Goal: Task Accomplishment & Management: Use online tool/utility

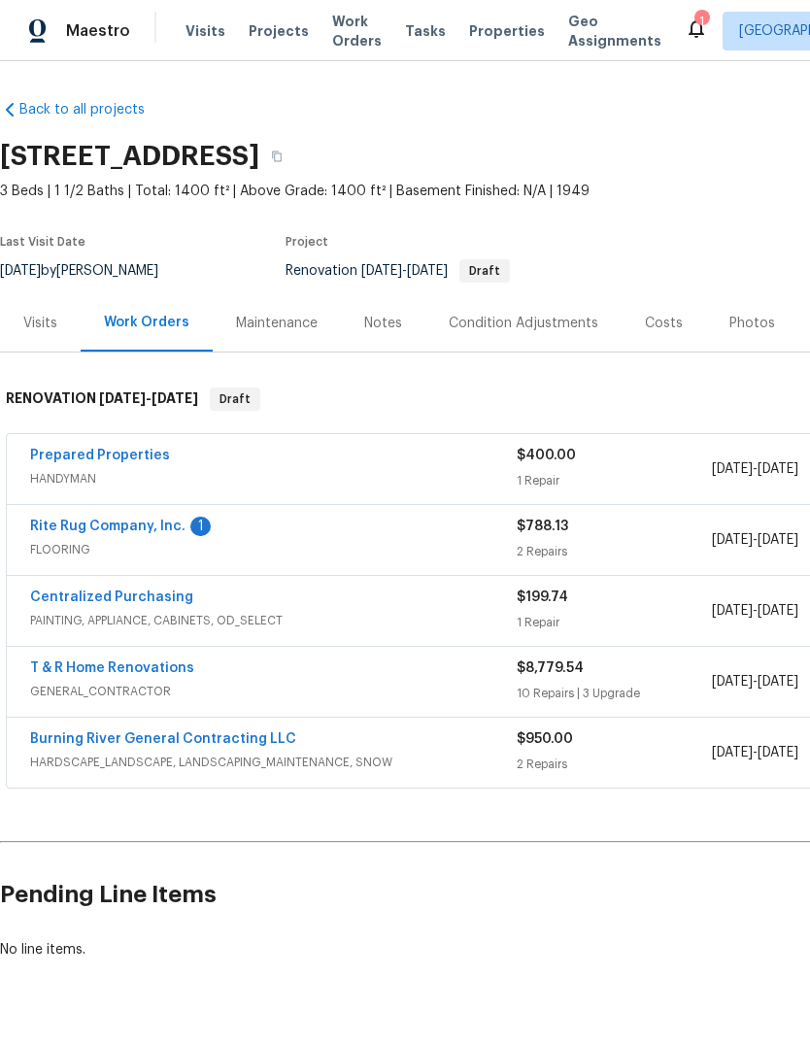
click at [482, 37] on span "Properties" at bounding box center [507, 30] width 76 height 19
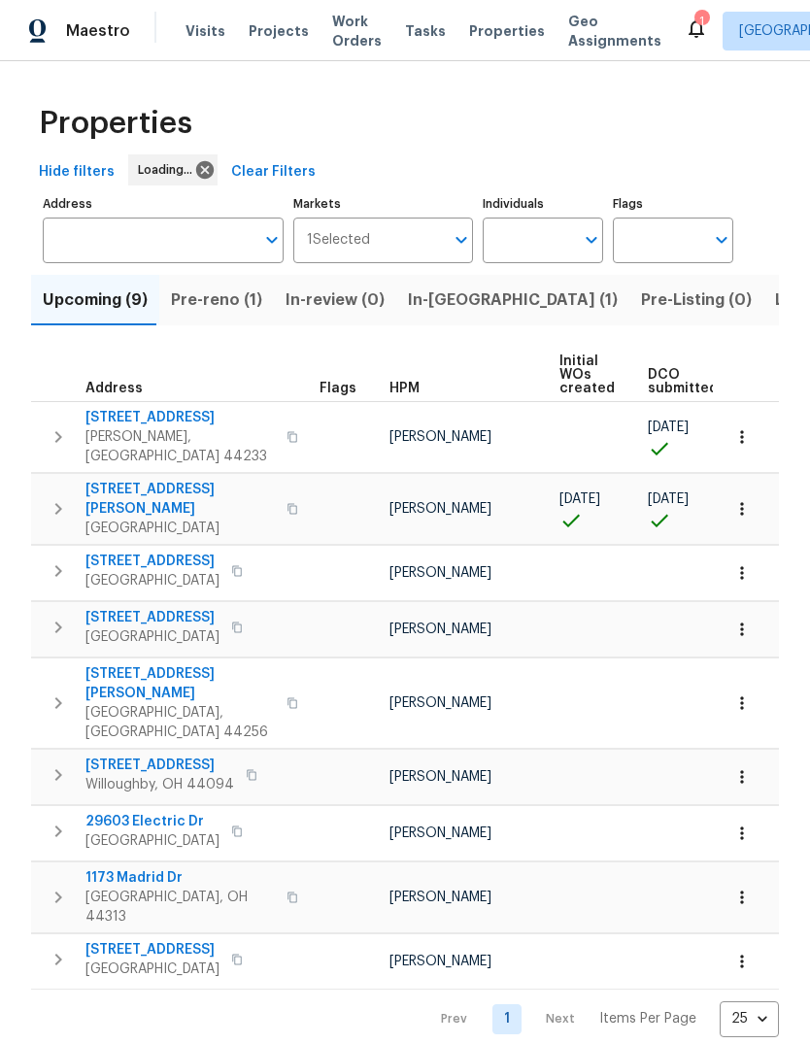
click at [266, 40] on span "Projects" at bounding box center [279, 30] width 60 height 19
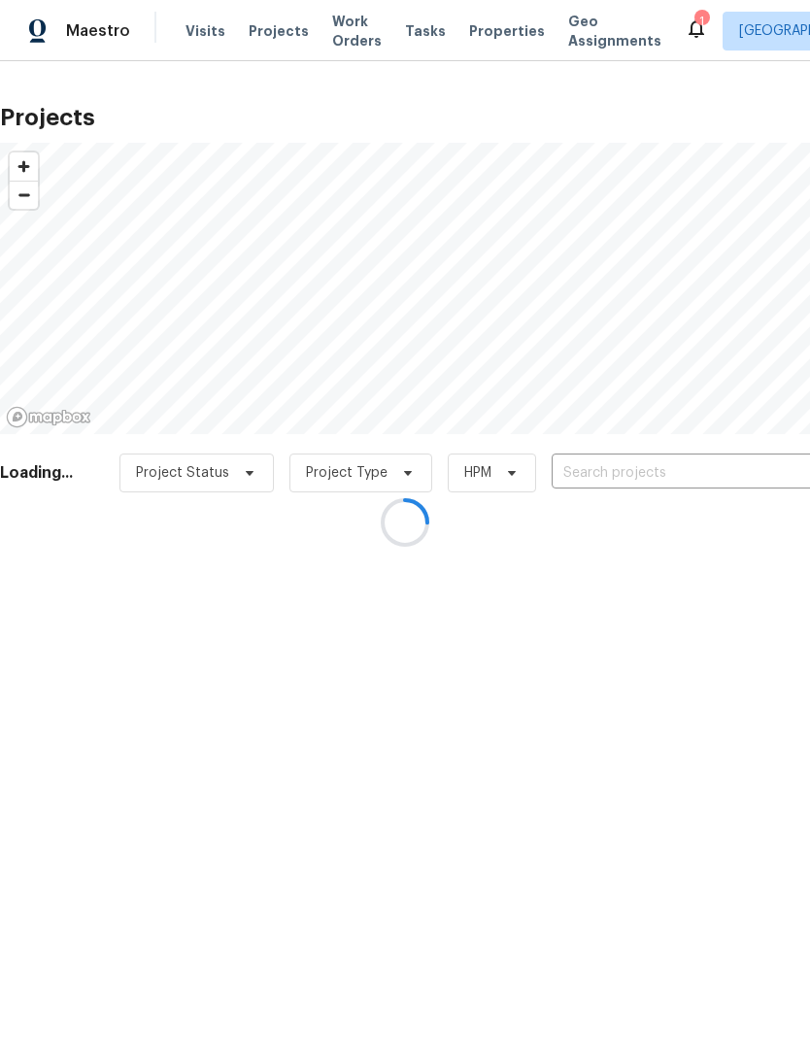
click at [624, 480] on div at bounding box center [405, 522] width 810 height 1044
click at [608, 484] on div at bounding box center [405, 522] width 810 height 1044
click at [609, 468] on div at bounding box center [405, 522] width 810 height 1044
click at [608, 467] on div at bounding box center [405, 522] width 810 height 1044
click at [601, 480] on div at bounding box center [405, 522] width 810 height 1044
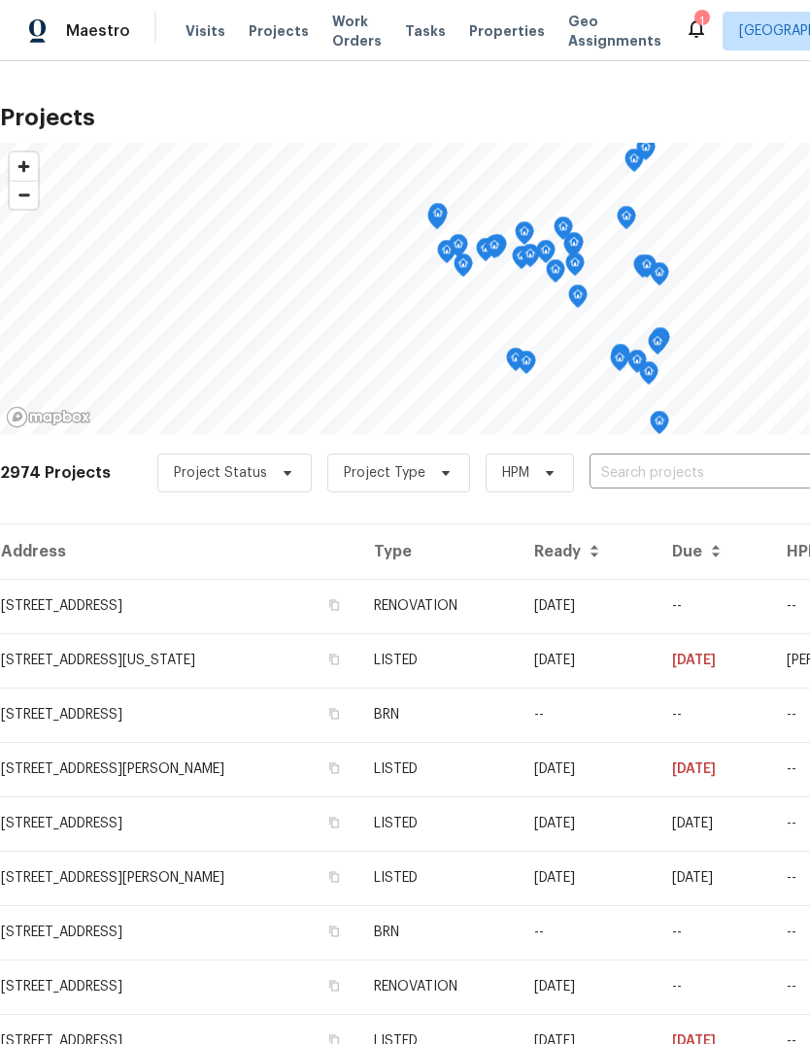
click at [620, 462] on input "text" at bounding box center [701, 474] width 222 height 30
type input "1623"
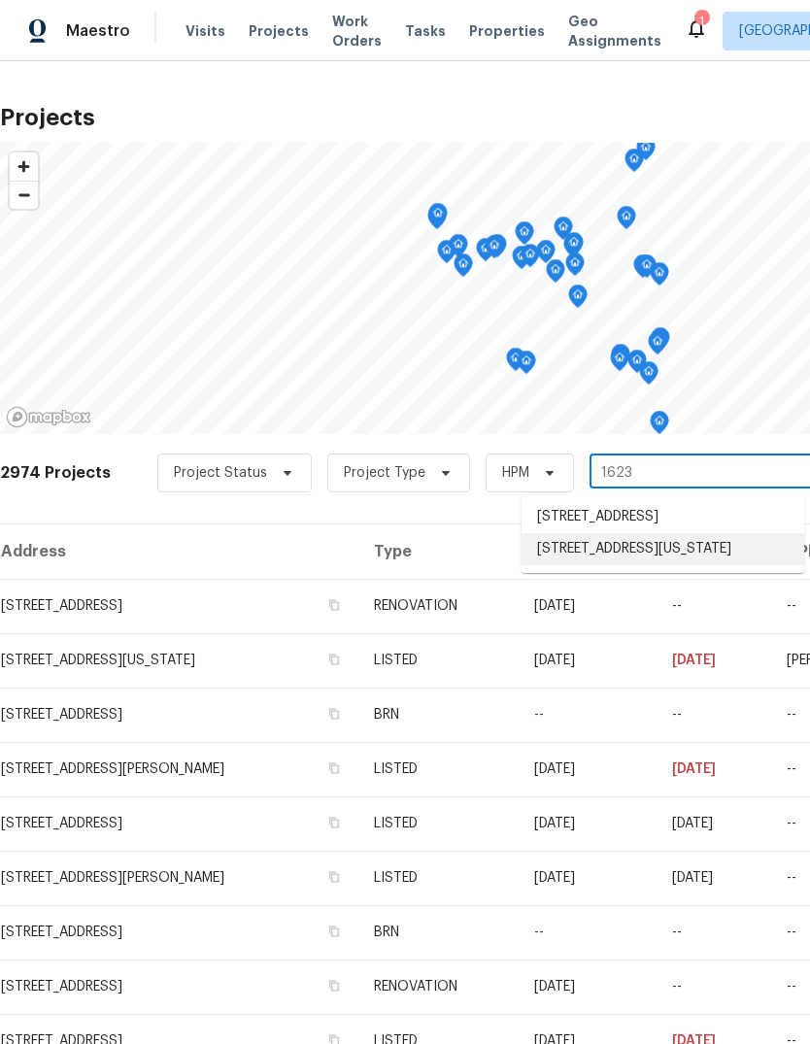
click at [652, 565] on li "[STREET_ADDRESS][US_STATE]" at bounding box center [663, 549] width 283 height 32
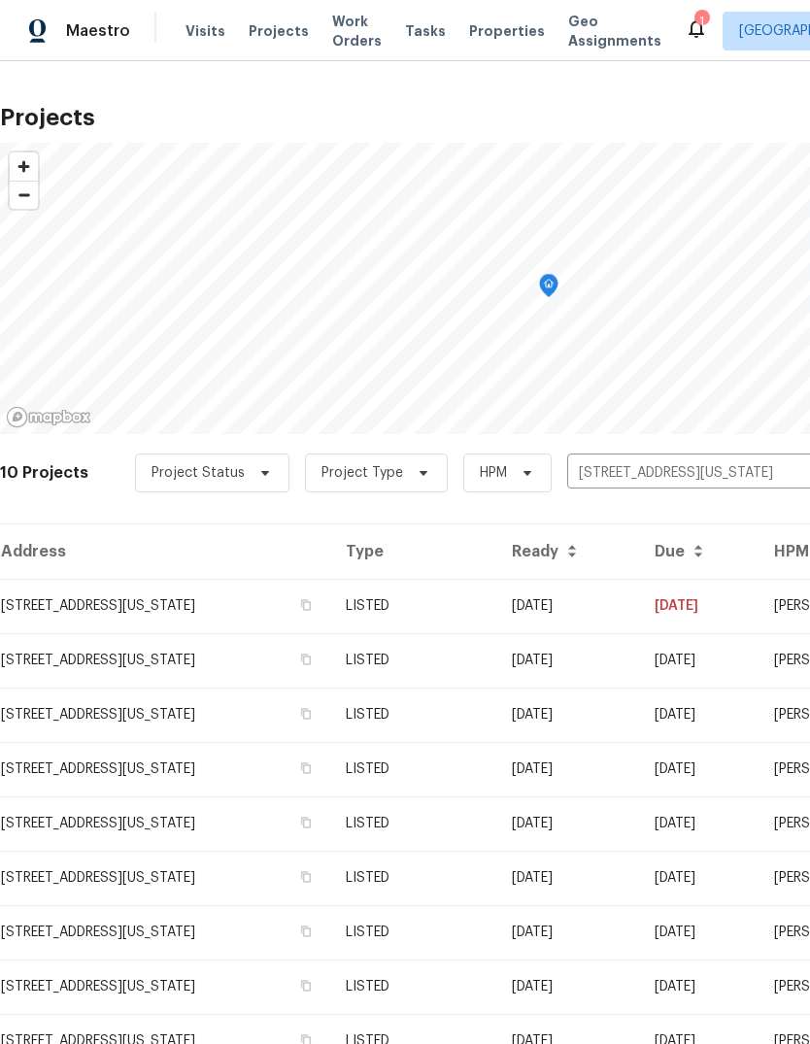
click at [197, 615] on td "[STREET_ADDRESS][US_STATE]" at bounding box center [165, 606] width 330 height 54
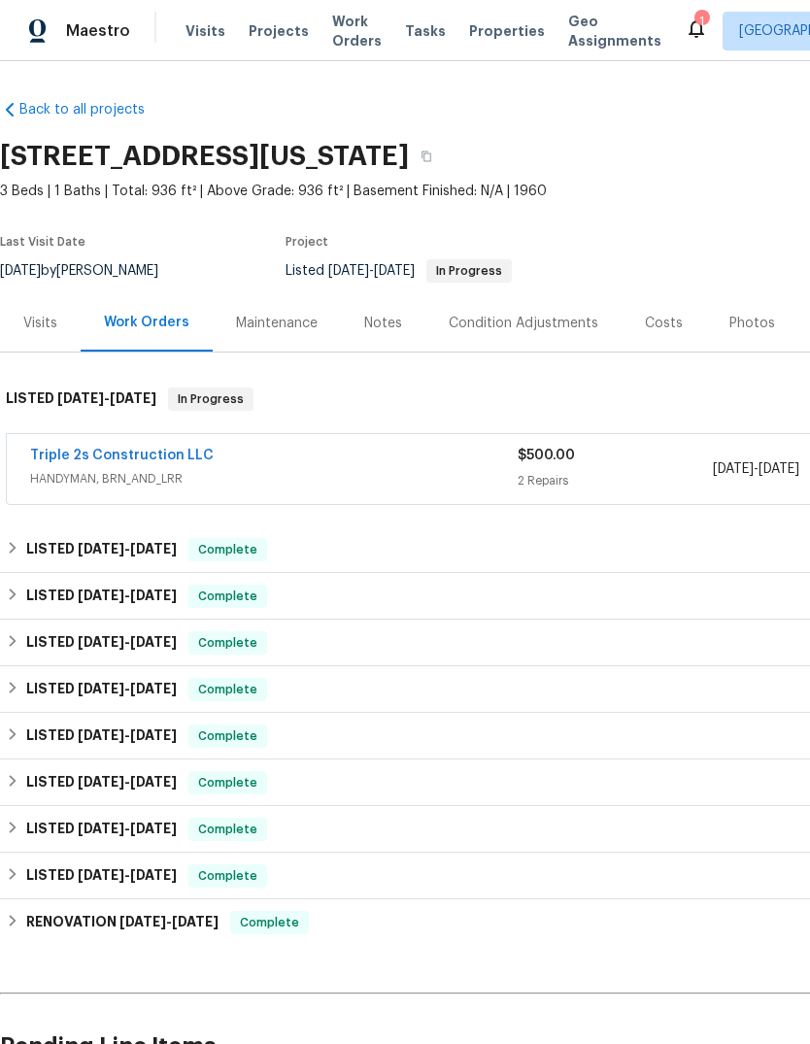
click at [182, 457] on link "Triple 2s Construction LLC" at bounding box center [122, 456] width 184 height 14
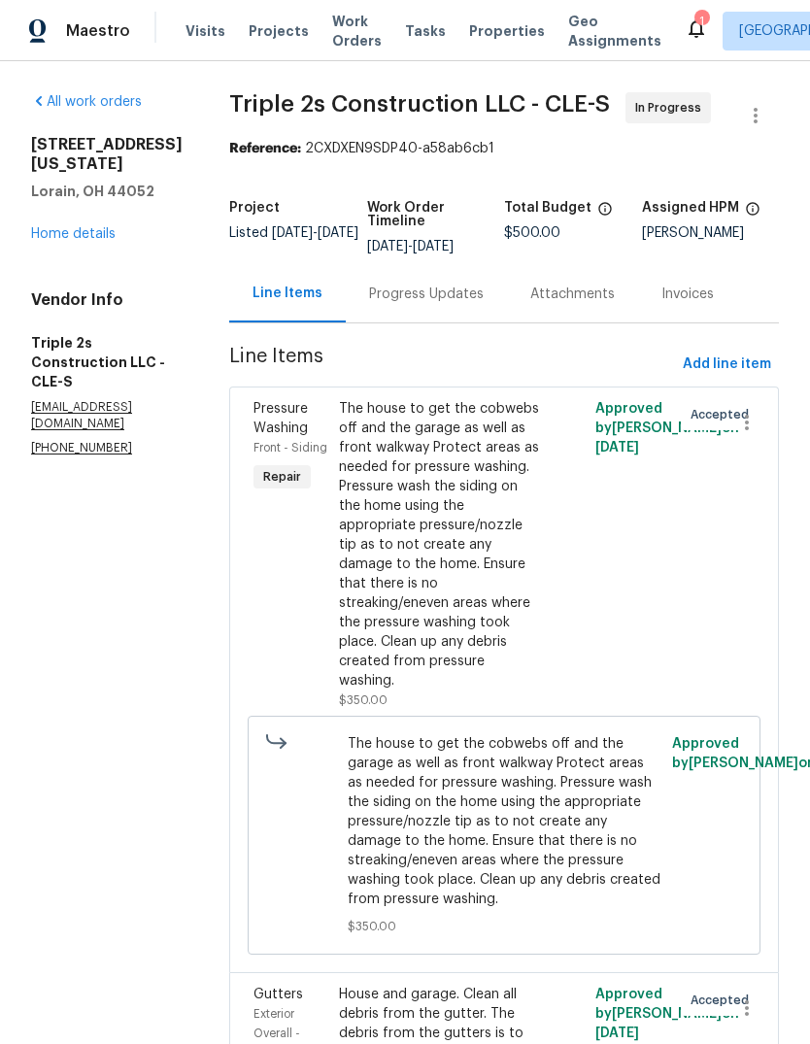
click at [442, 611] on div "The house to get the cobwebs off and the garage as well as front walkway Protec…" at bounding box center [440, 544] width 202 height 291
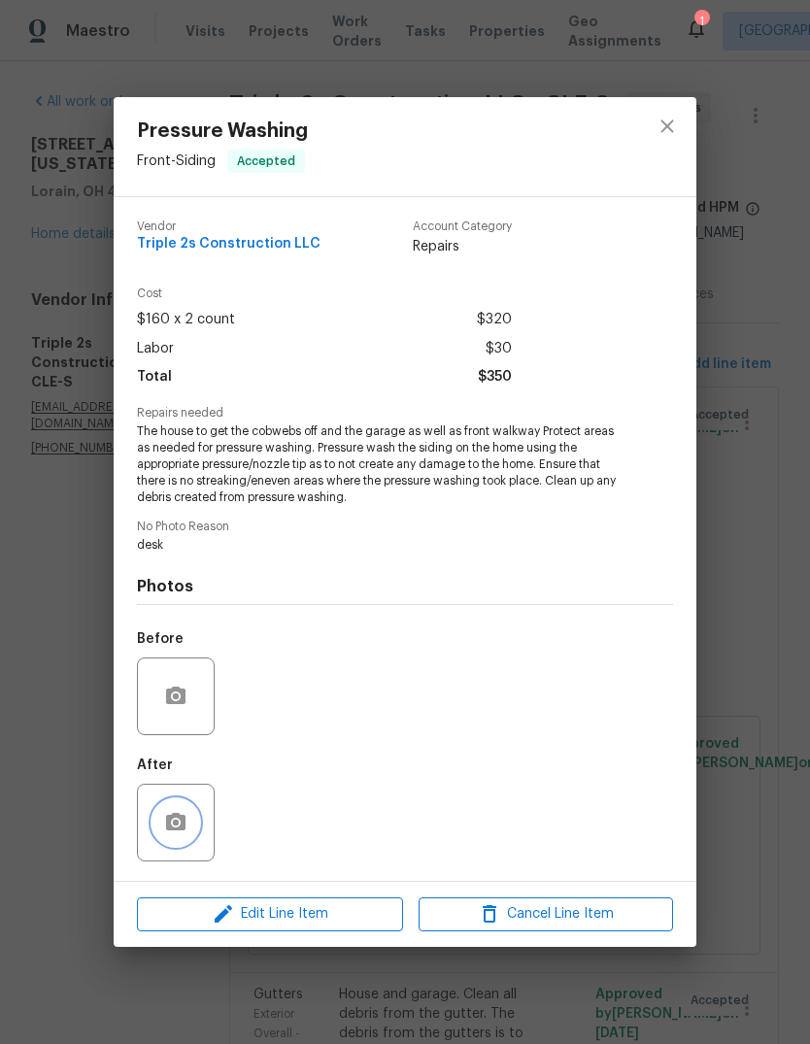
click at [167, 844] on button "button" at bounding box center [176, 823] width 47 height 47
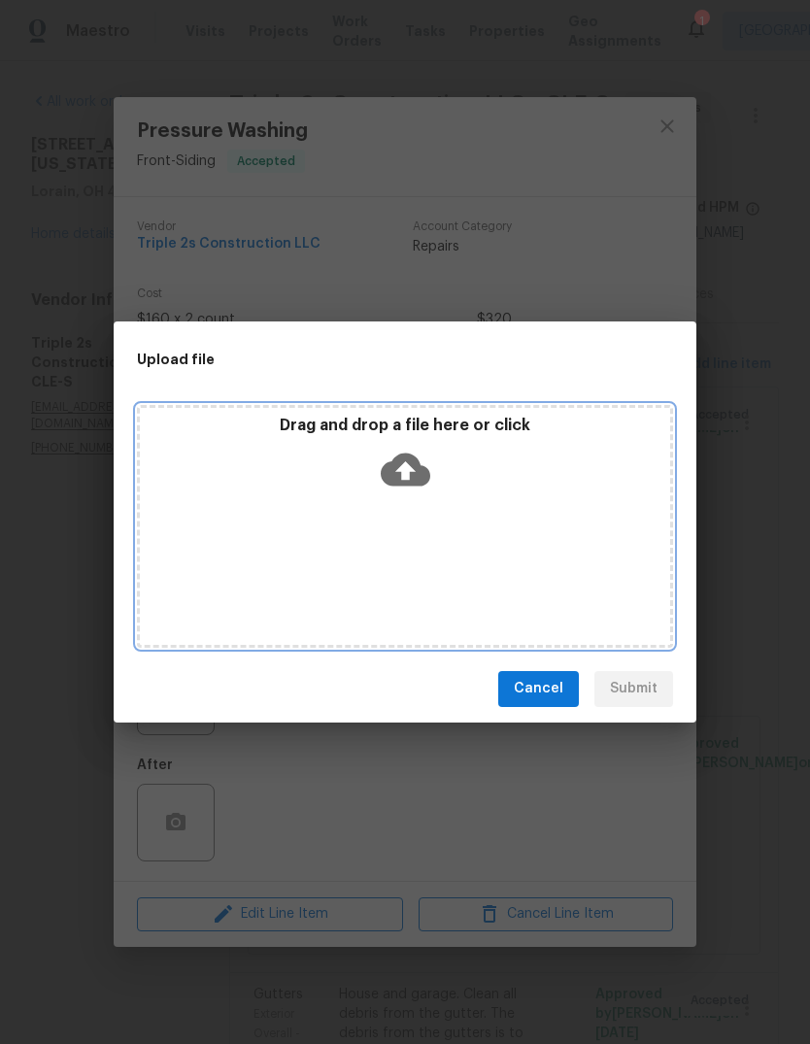
click at [403, 482] on icon at bounding box center [406, 469] width 50 height 33
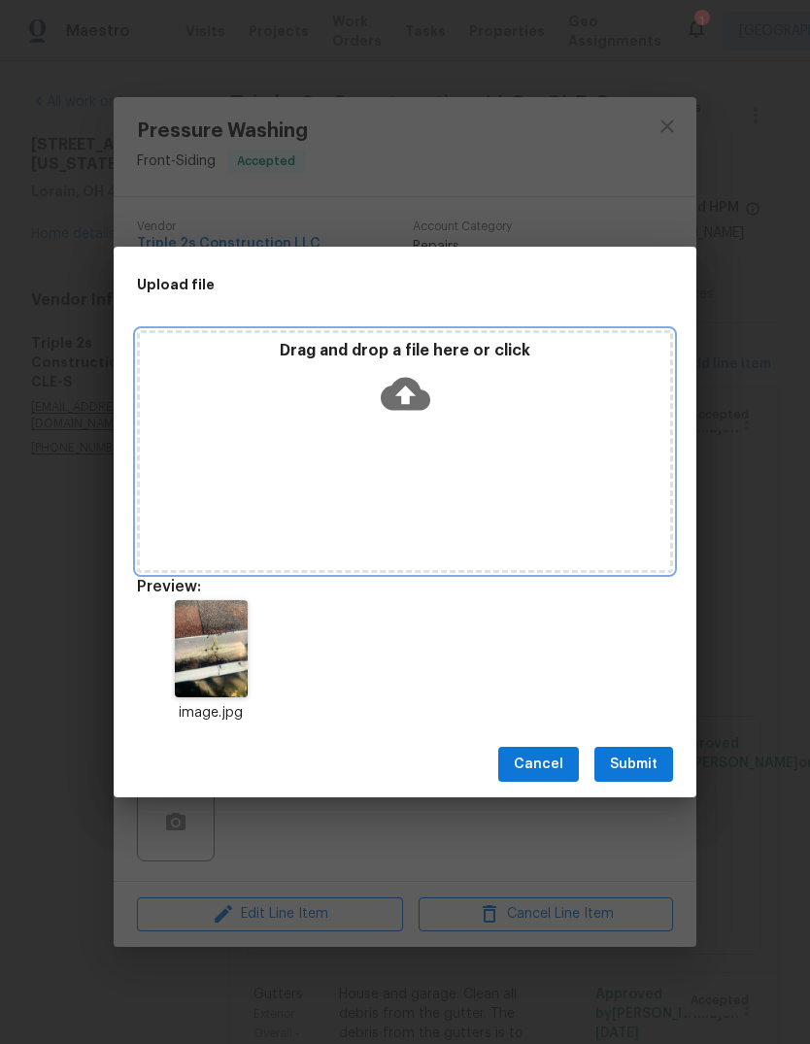
click at [413, 408] on icon at bounding box center [406, 394] width 50 height 33
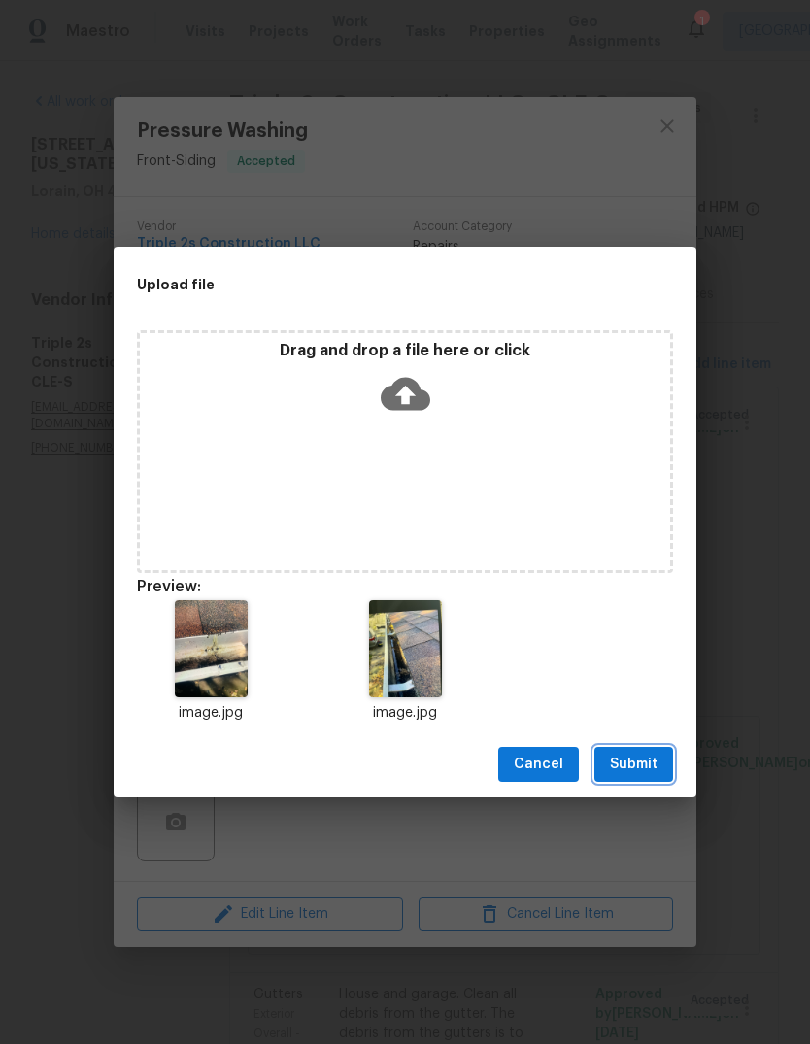
click at [653, 773] on span "Submit" at bounding box center [634, 765] width 48 height 24
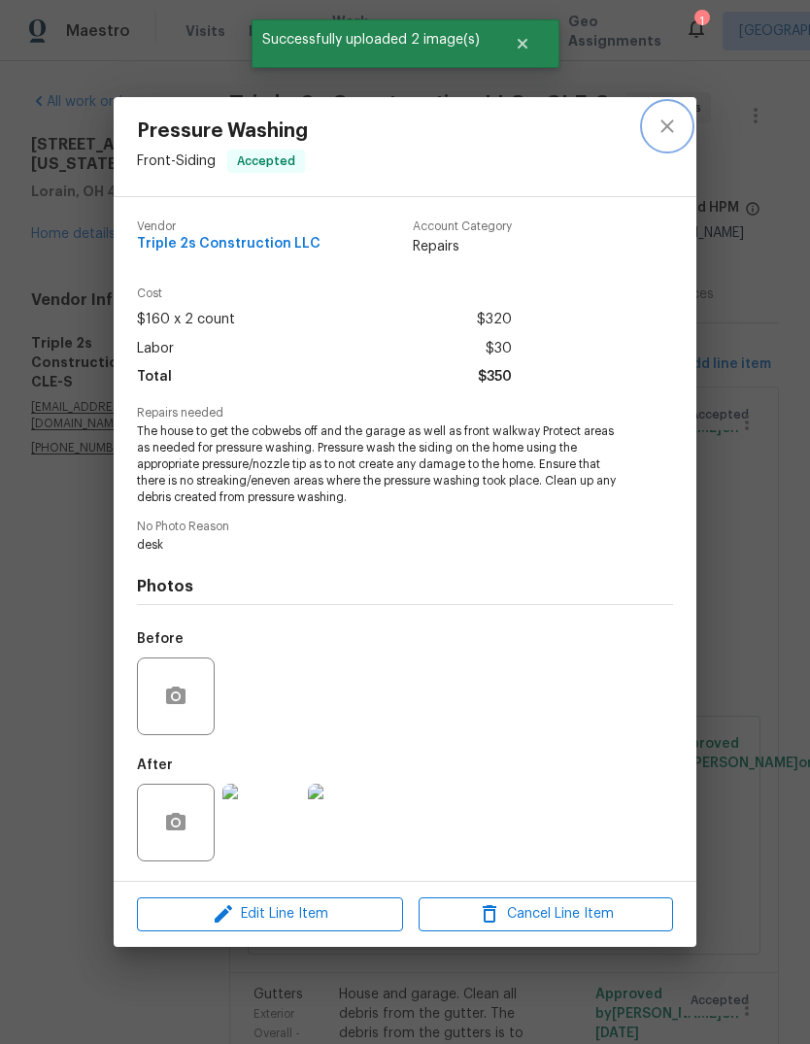
click at [674, 131] on icon "close" at bounding box center [667, 126] width 23 height 23
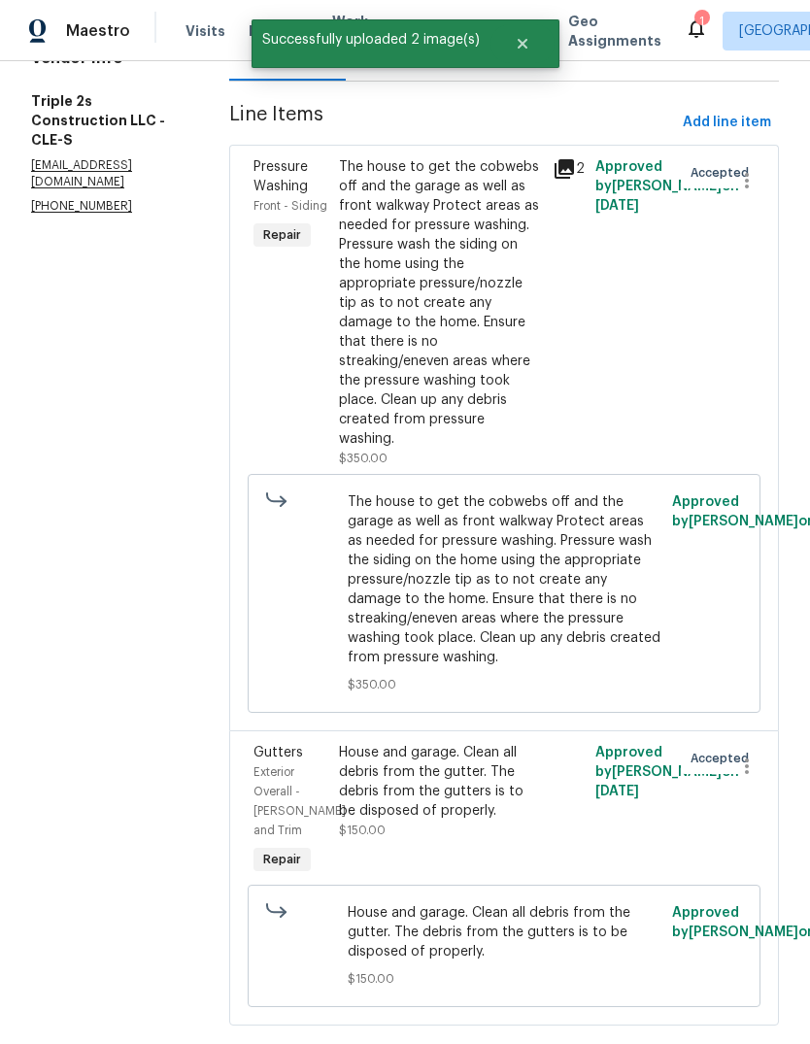
scroll to position [241, 0]
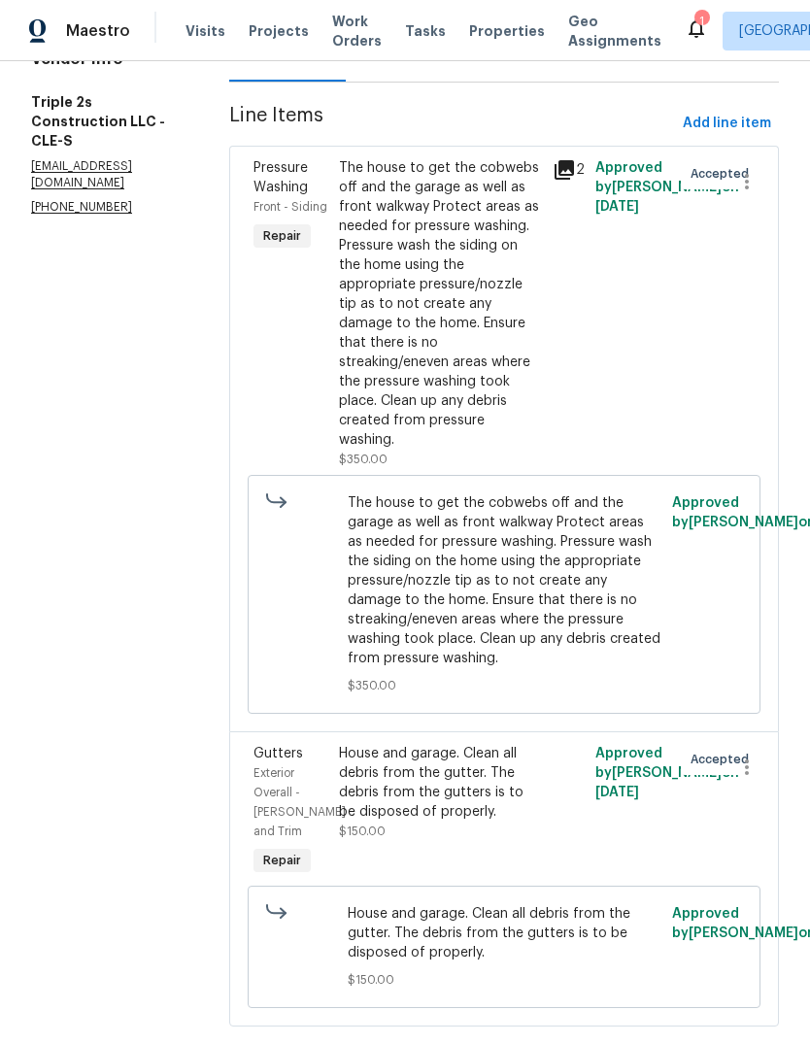
click at [491, 378] on div "The house to get the cobwebs off and the garage as well as front walkway Protec…" at bounding box center [440, 303] width 202 height 291
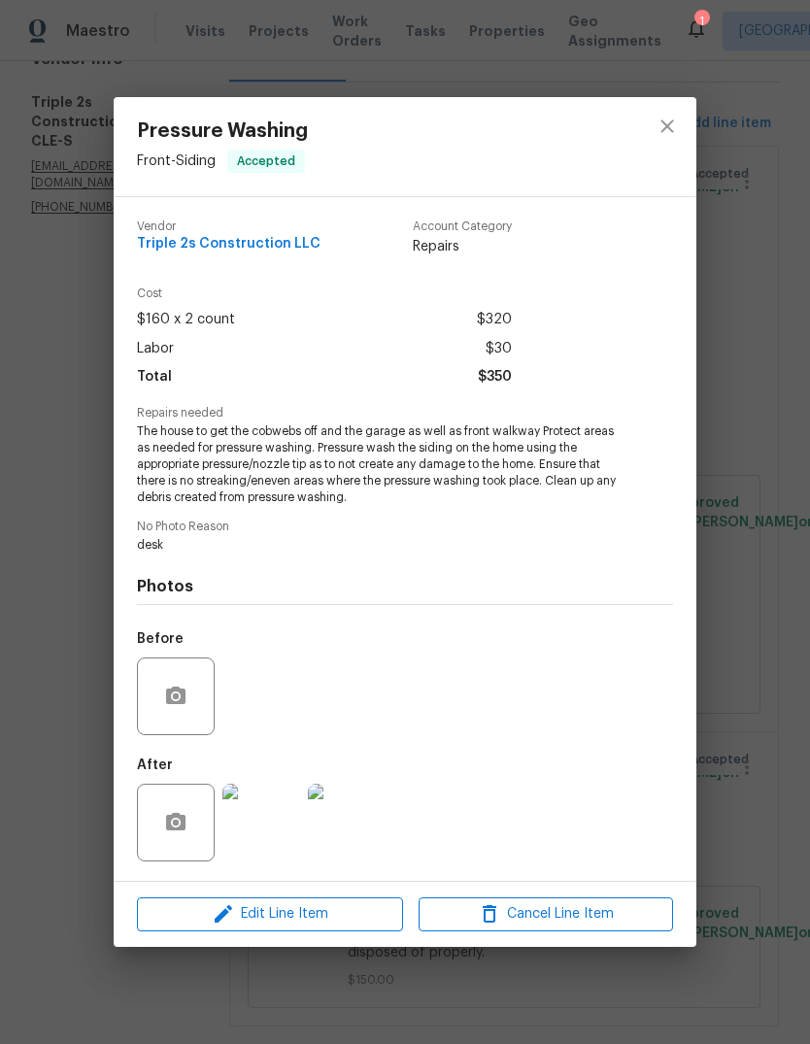
click at [355, 826] on img at bounding box center [347, 823] width 78 height 78
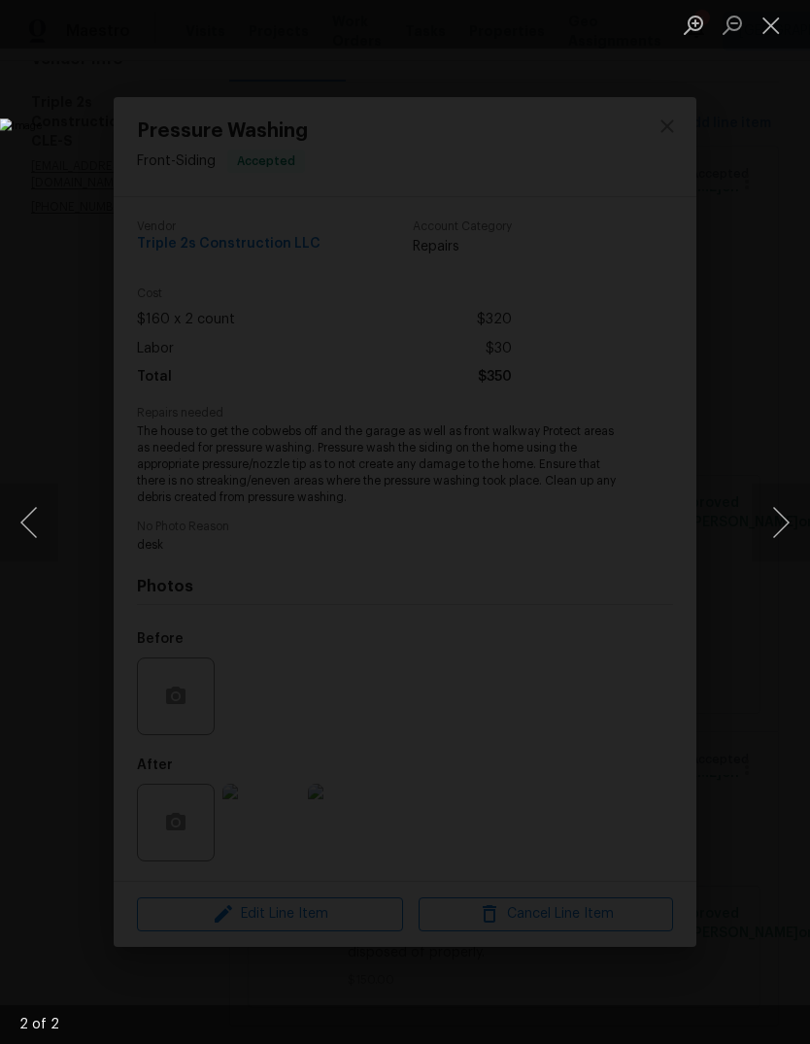
click at [784, 20] on button "Close lightbox" at bounding box center [771, 25] width 39 height 34
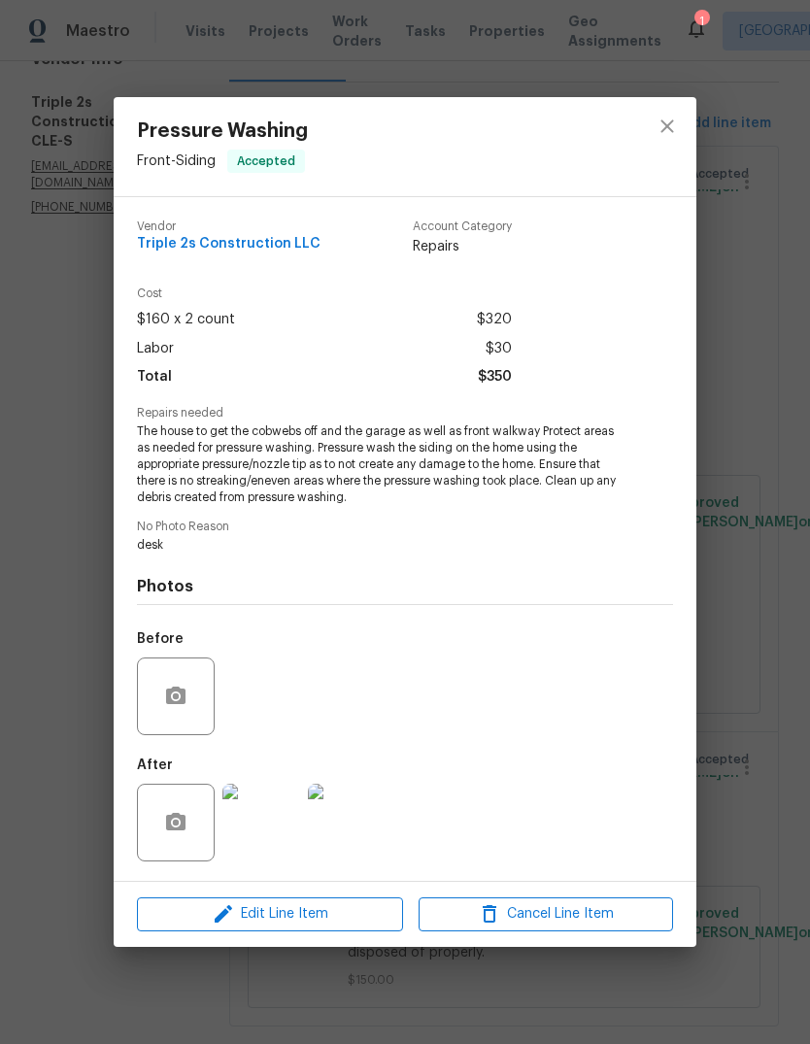
click at [361, 825] on img at bounding box center [347, 823] width 78 height 78
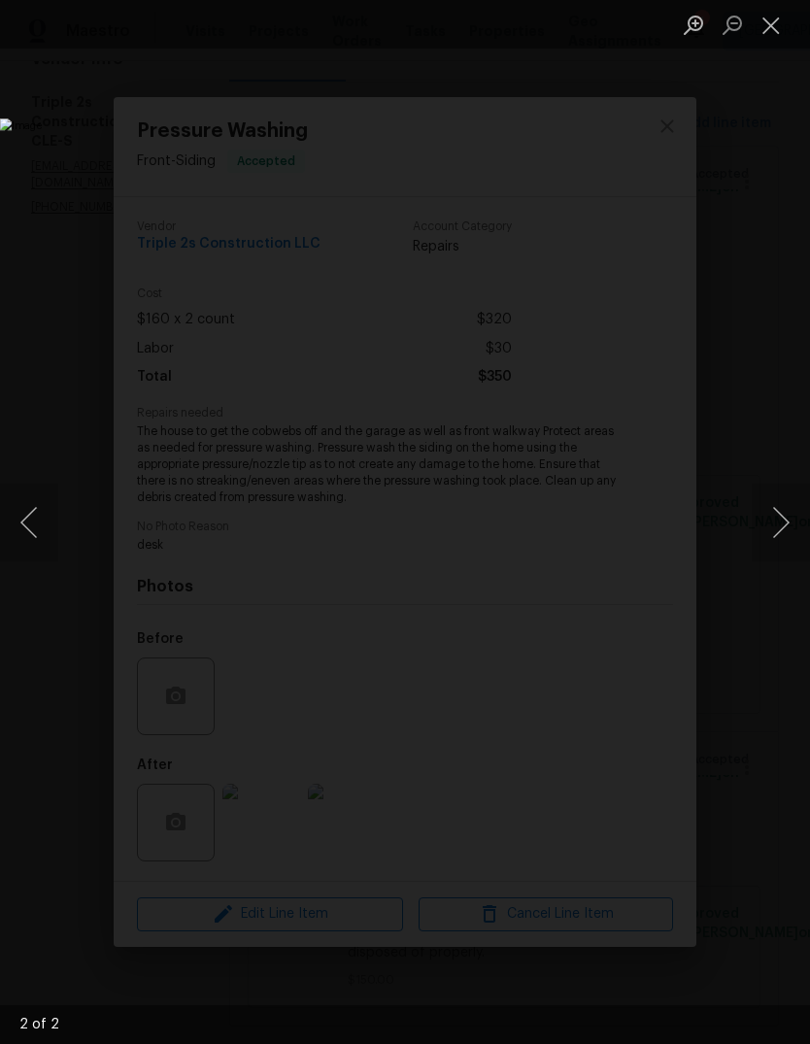
click at [777, 38] on button "Close lightbox" at bounding box center [771, 25] width 39 height 34
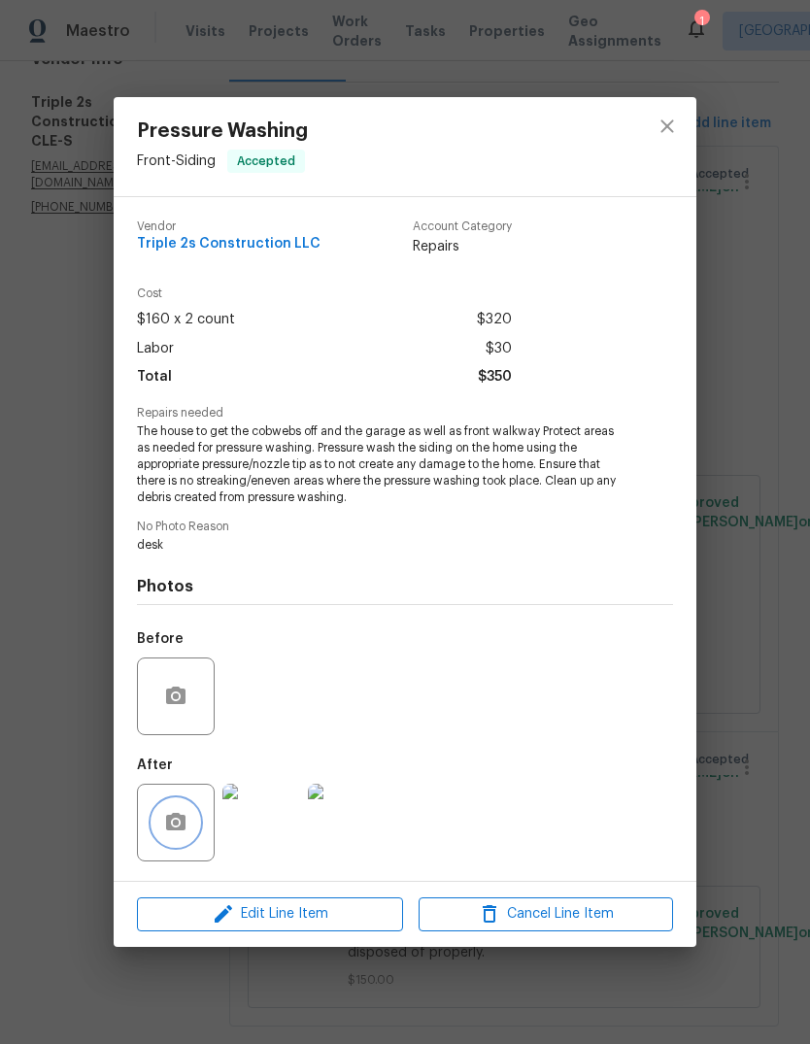
click at [186, 830] on icon "button" at bounding box center [175, 821] width 19 height 17
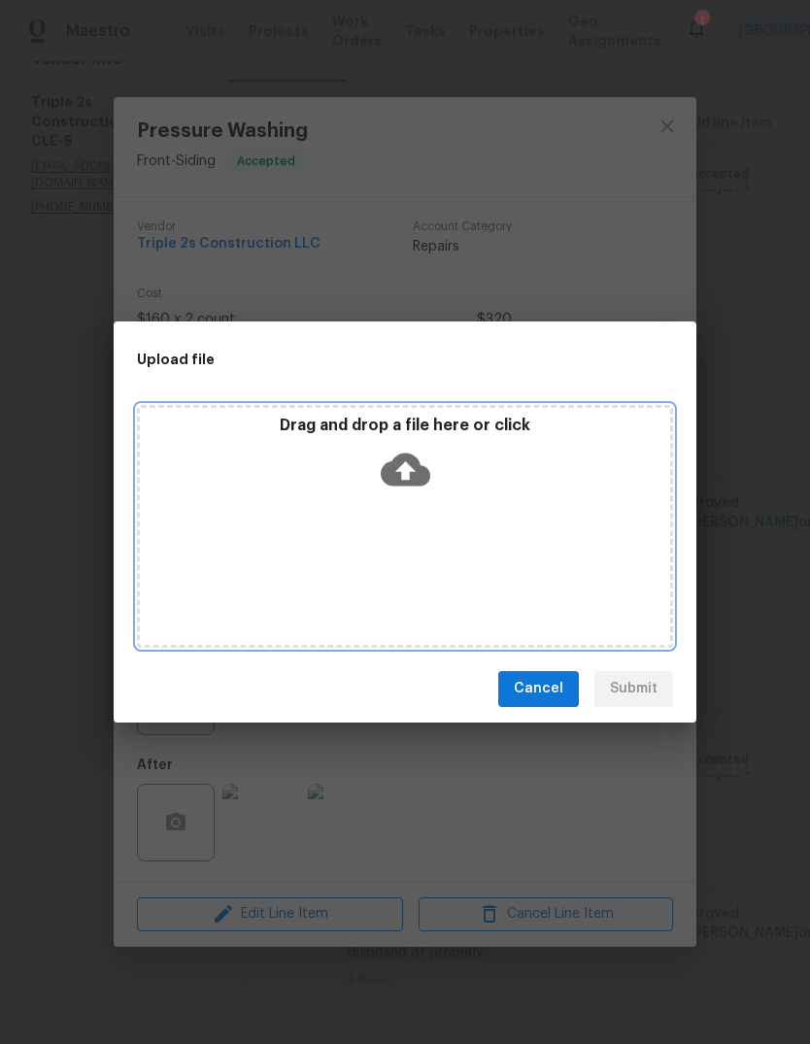
click at [408, 478] on icon at bounding box center [406, 470] width 50 height 50
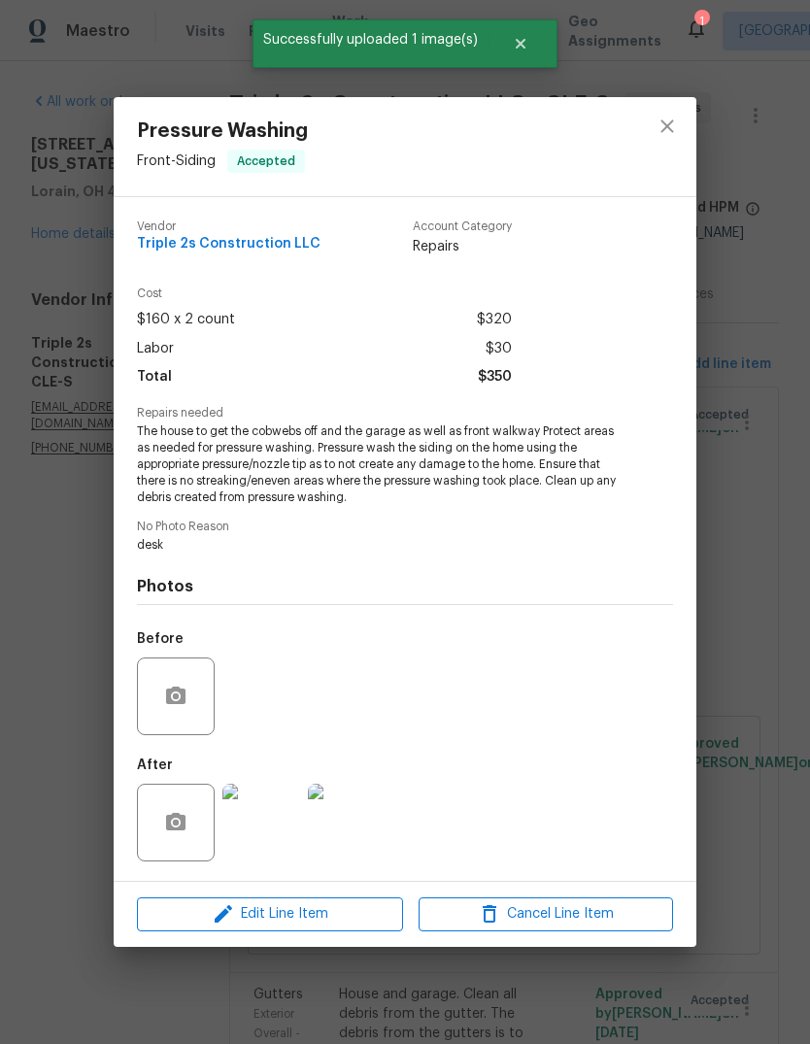
scroll to position [241, 0]
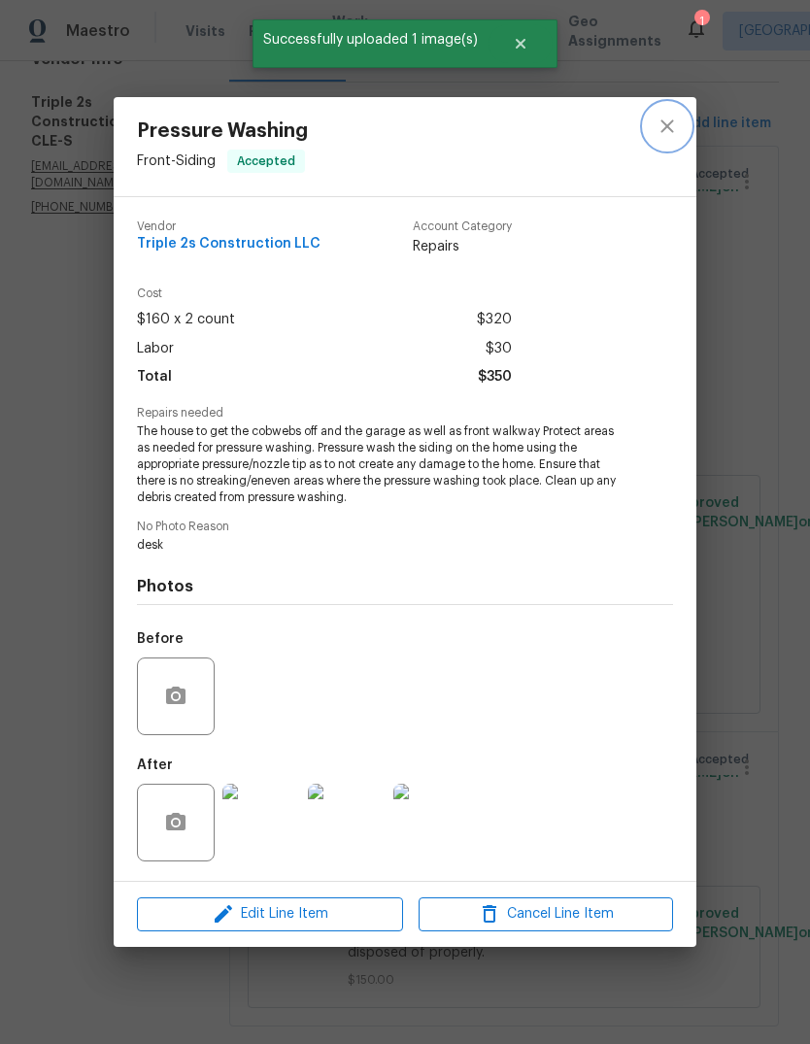
click at [687, 132] on button "close" at bounding box center [667, 126] width 47 height 47
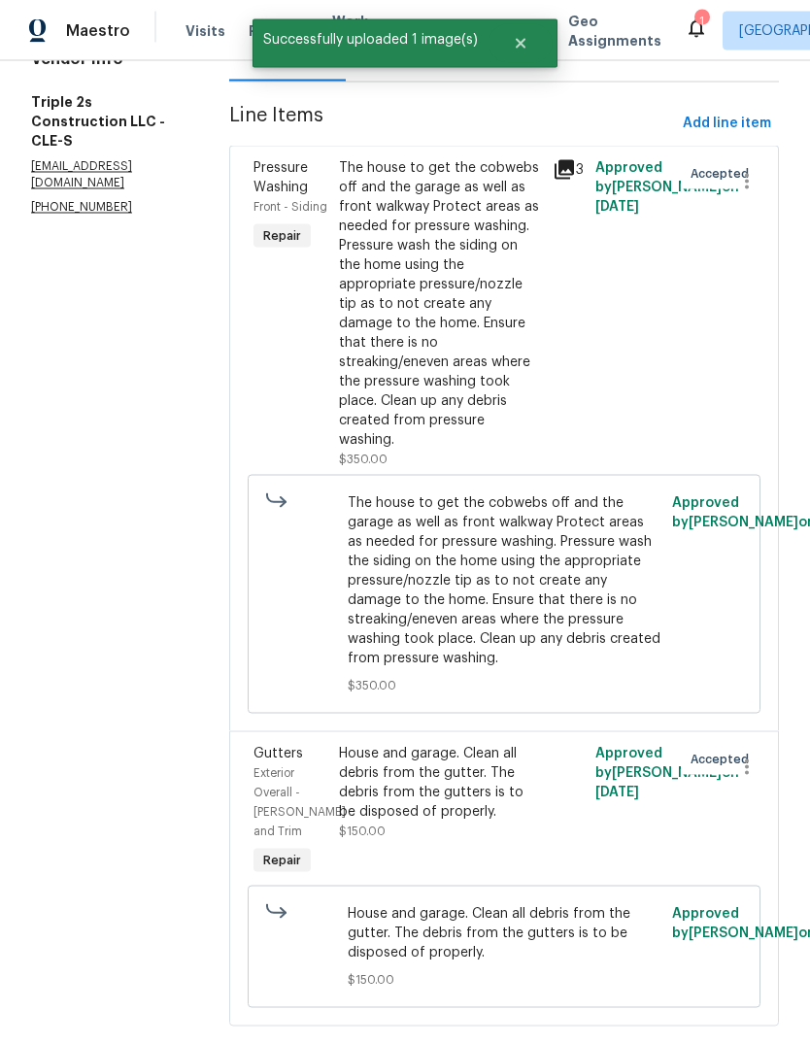
click at [511, 772] on div "House and garage. Clean all debris from the gutter. The debris from the gutters…" at bounding box center [440, 783] width 202 height 78
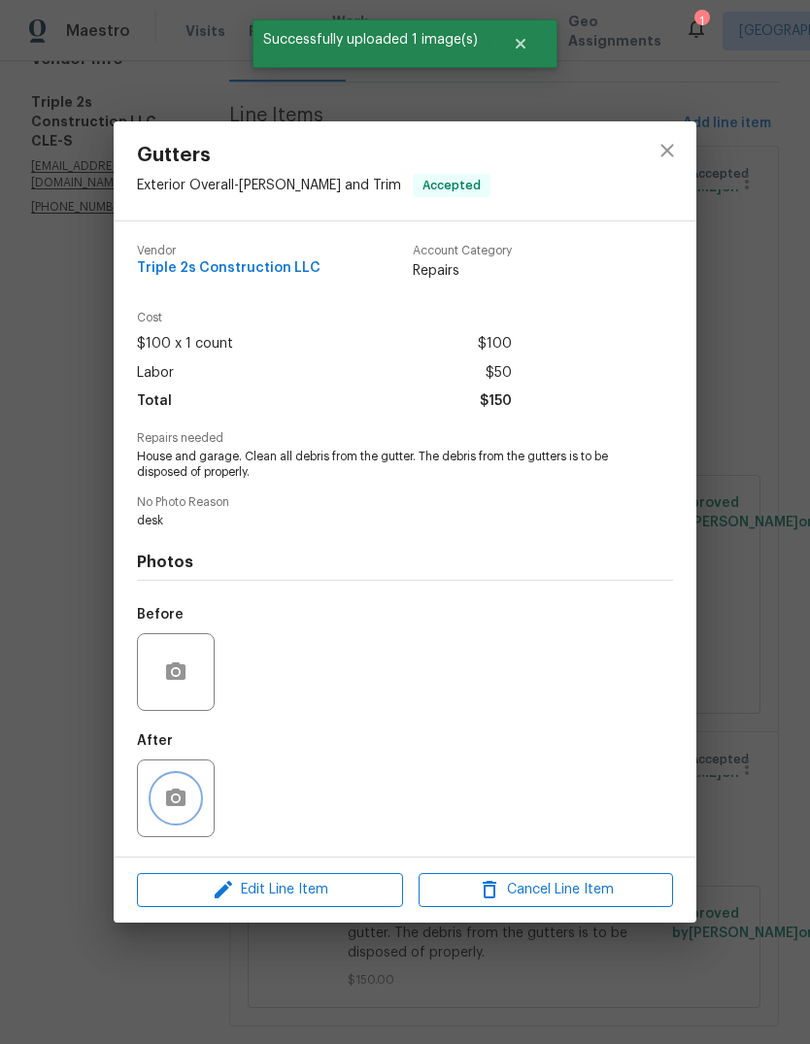
click at [186, 810] on icon "button" at bounding box center [175, 798] width 23 height 23
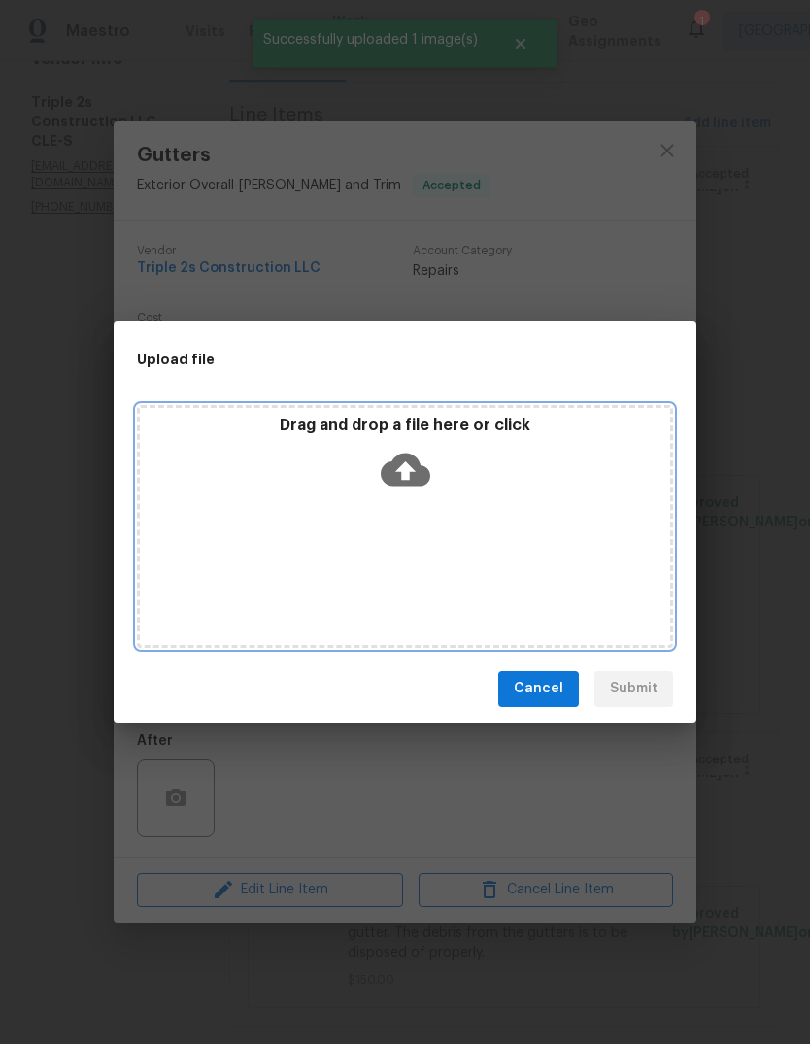
click at [404, 478] on icon at bounding box center [406, 470] width 50 height 50
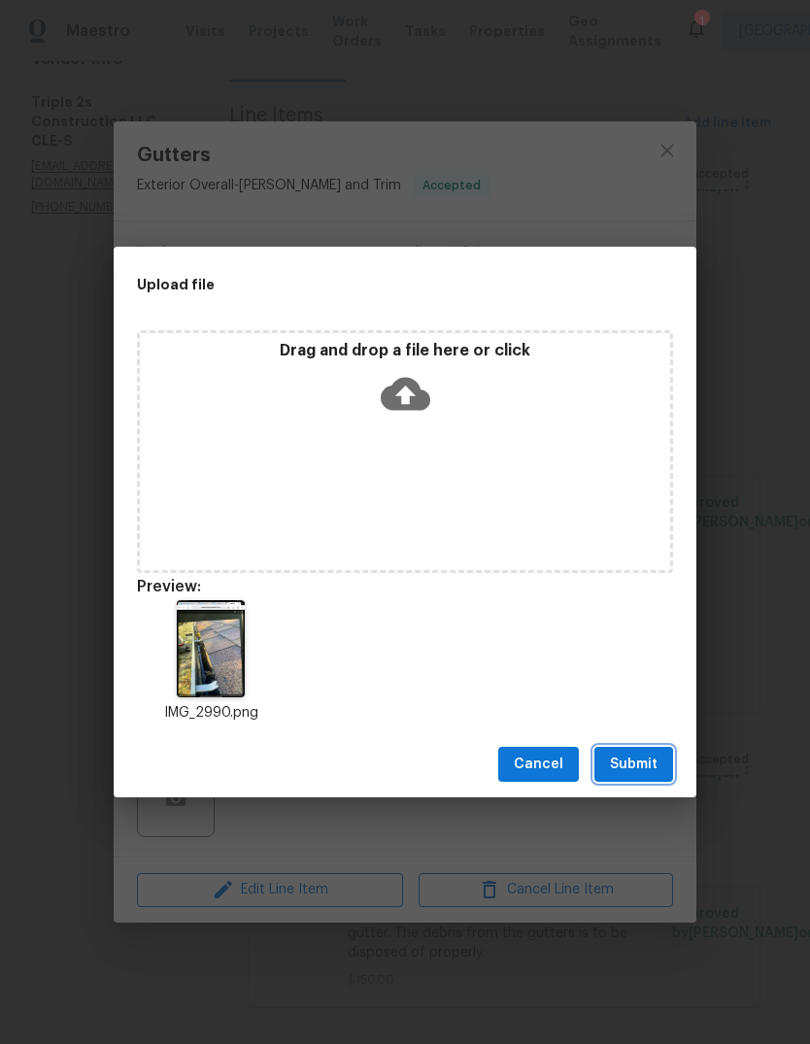
click at [649, 771] on span "Submit" at bounding box center [634, 765] width 48 height 24
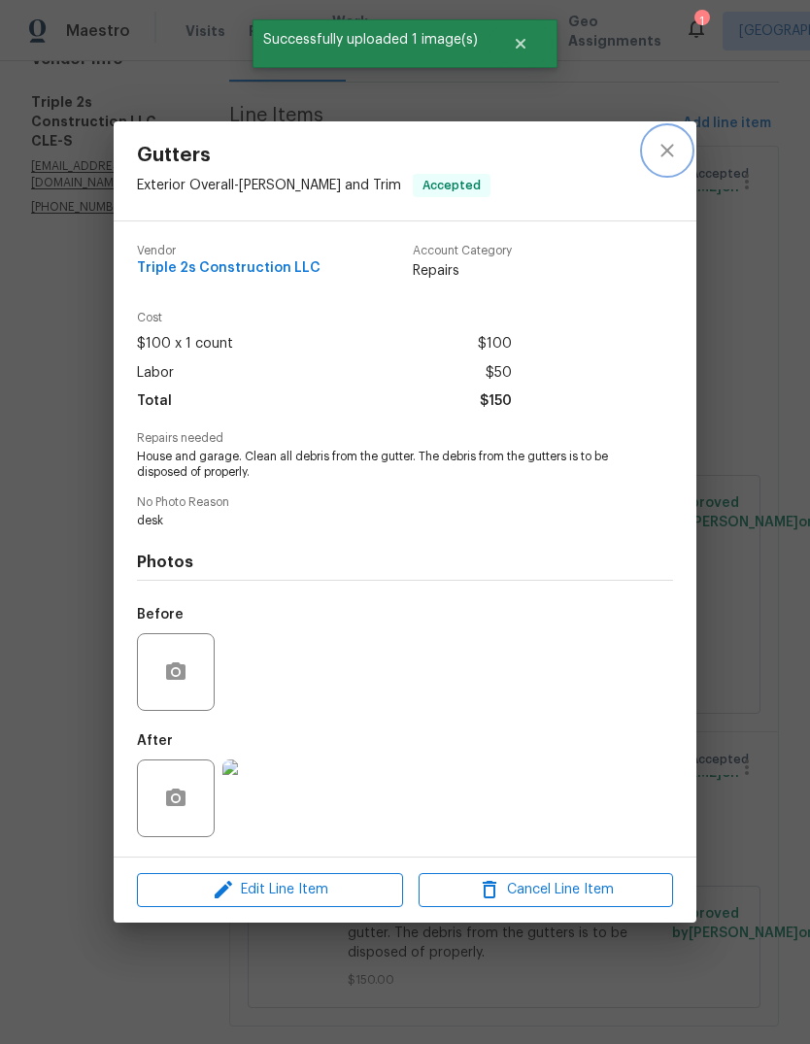
click at [679, 137] on button "close" at bounding box center [667, 150] width 47 height 47
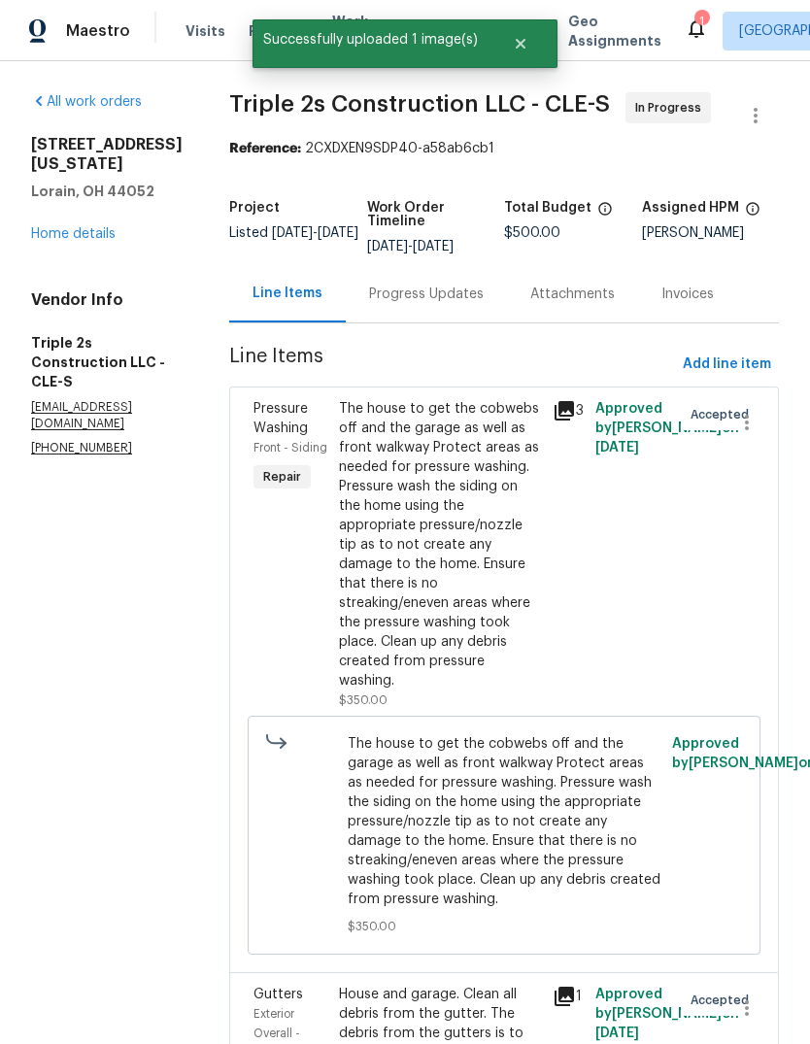
scroll to position [0, 0]
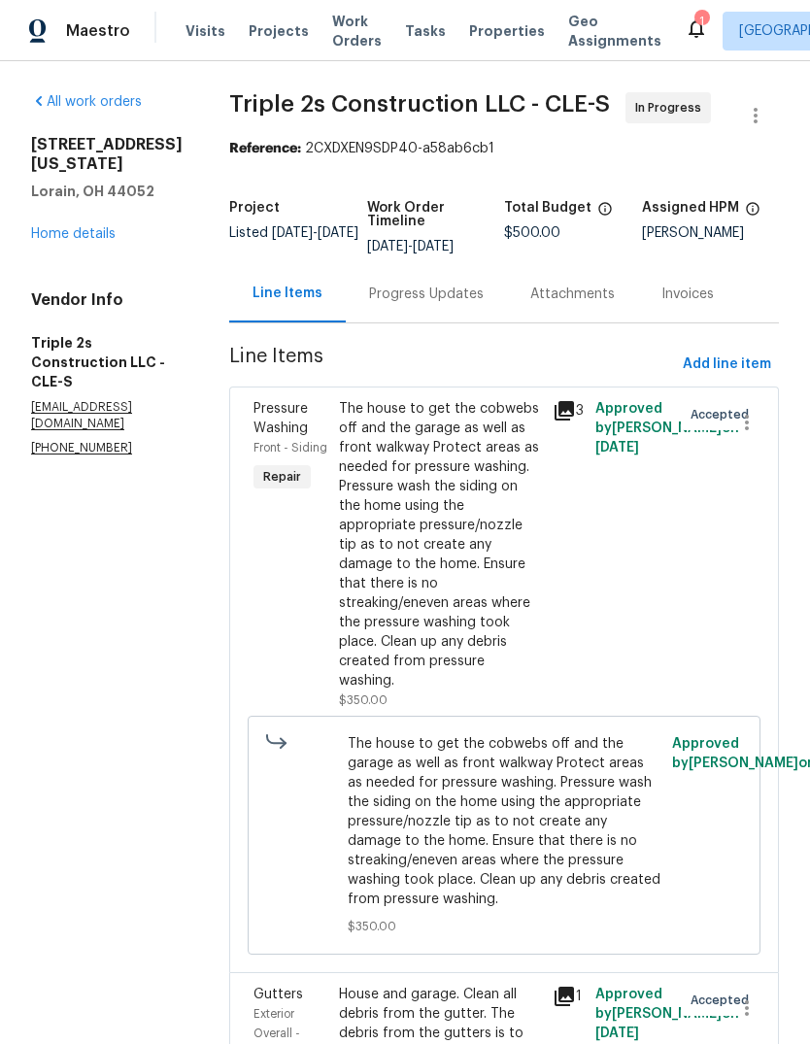
click at [52, 227] on link "Home details" at bounding box center [73, 234] width 85 height 14
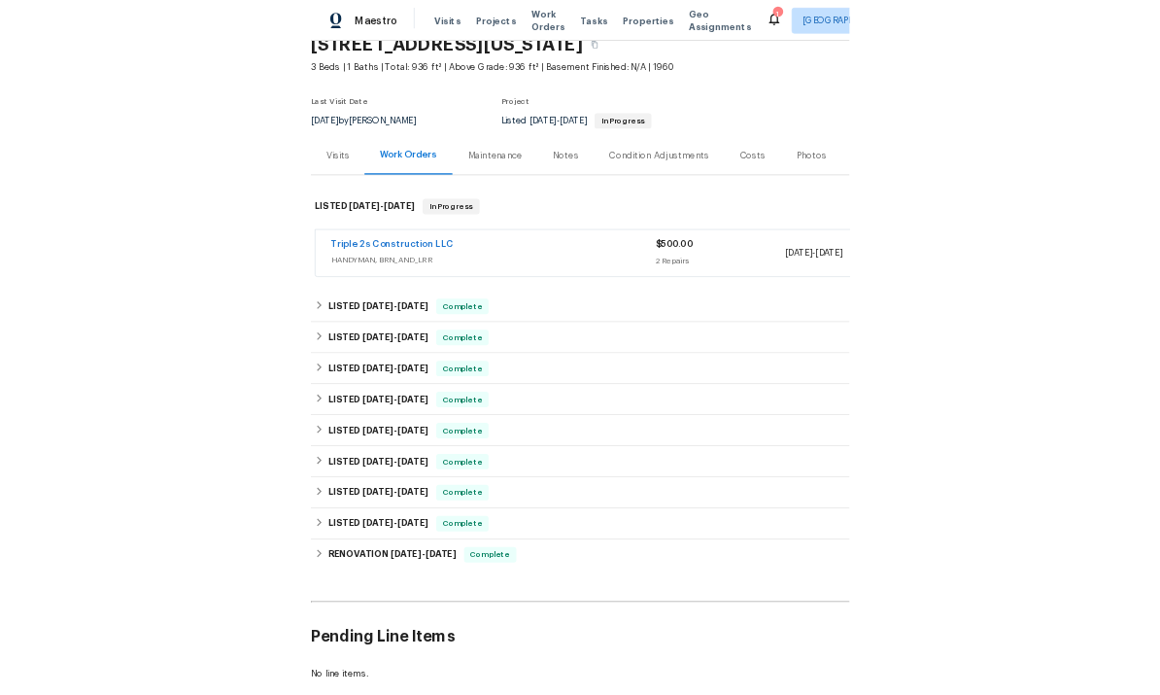
scroll to position [48, 0]
